Goal: Find specific fact: Find specific fact

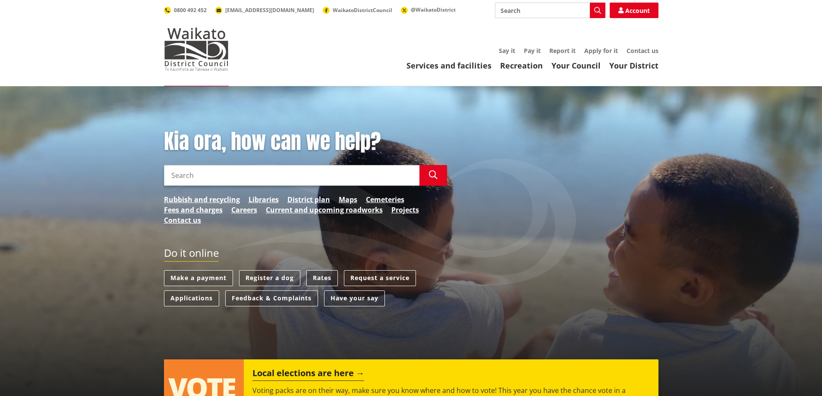
click at [324, 274] on link "Rates" at bounding box center [321, 278] width 31 height 16
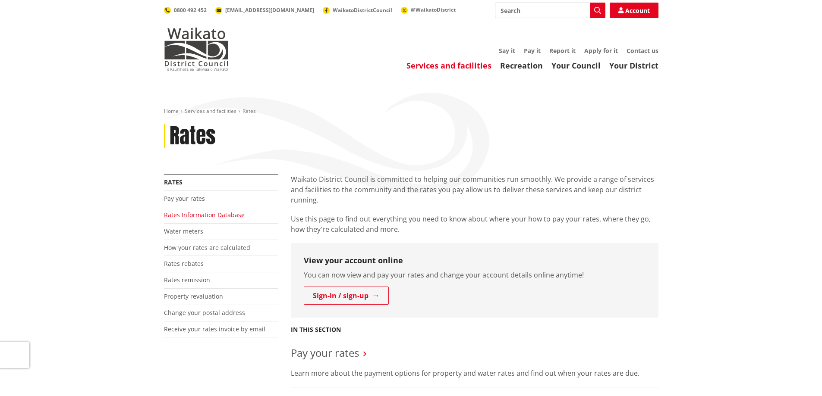
click at [192, 216] on link "Rates Information Database" at bounding box center [204, 215] width 81 height 8
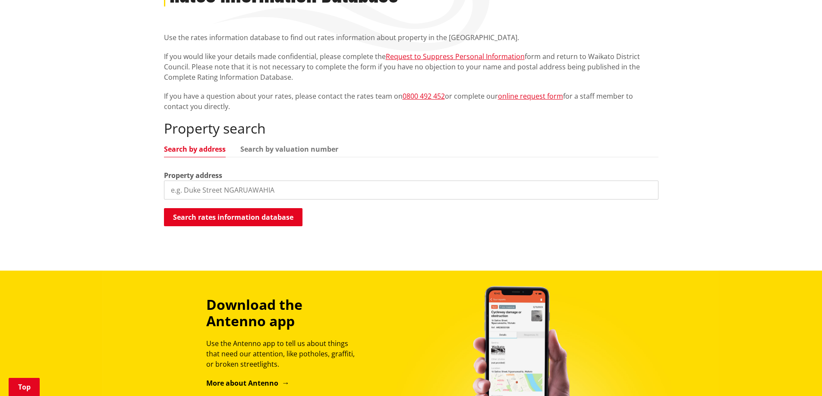
scroll to position [173, 0]
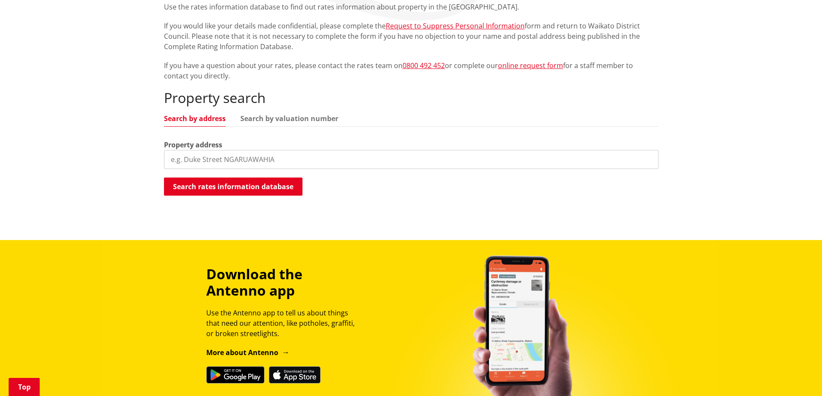
click at [274, 163] on input "search" at bounding box center [411, 159] width 494 height 19
type input "173 limmer road"
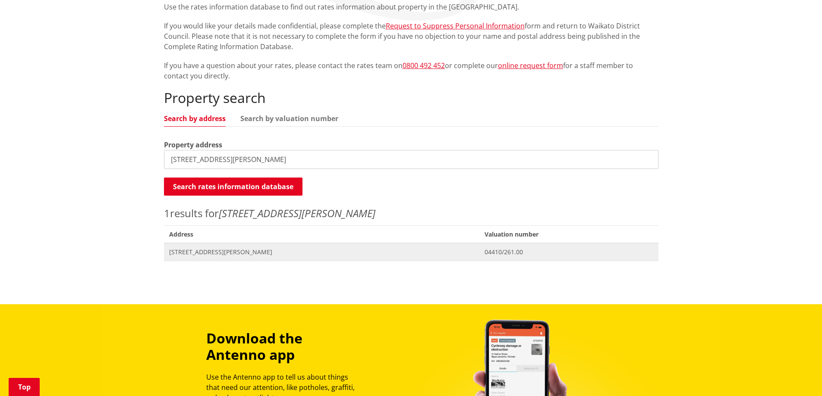
click at [235, 253] on span "[STREET_ADDRESS][PERSON_NAME]" at bounding box center [321, 252] width 305 height 9
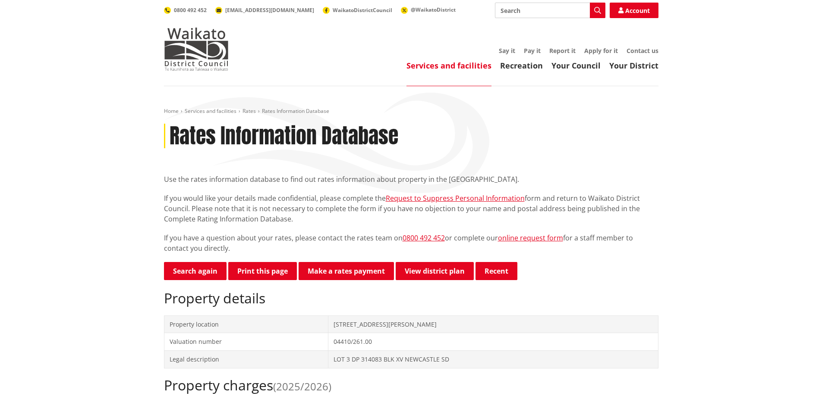
click at [658, 214] on p "If you would like your details made confidential, please complete the Request t…" at bounding box center [411, 208] width 494 height 31
